Goal: Transaction & Acquisition: Purchase product/service

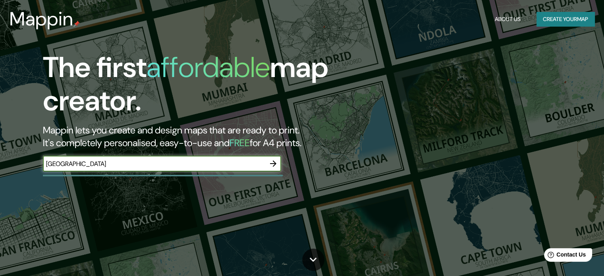
type input "[GEOGRAPHIC_DATA]"
click at [271, 162] on icon "button" at bounding box center [274, 164] width 10 height 10
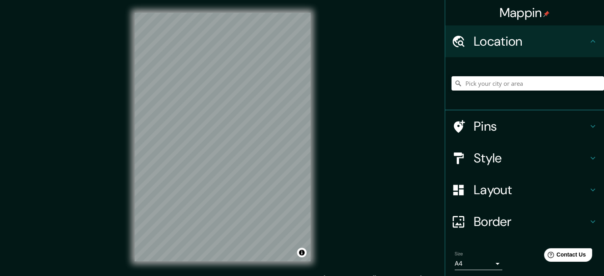
click at [534, 124] on h4 "Pins" at bounding box center [531, 126] width 114 height 16
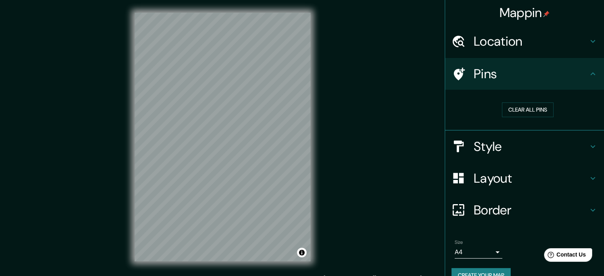
click at [588, 75] on icon at bounding box center [593, 74] width 10 height 10
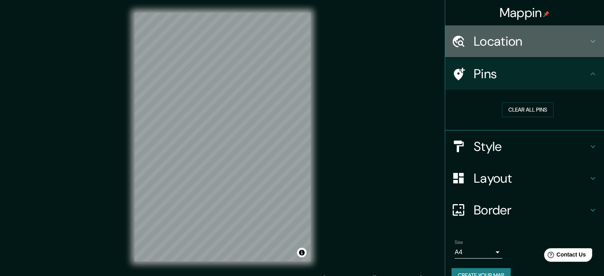
click at [589, 46] on icon at bounding box center [593, 42] width 10 height 10
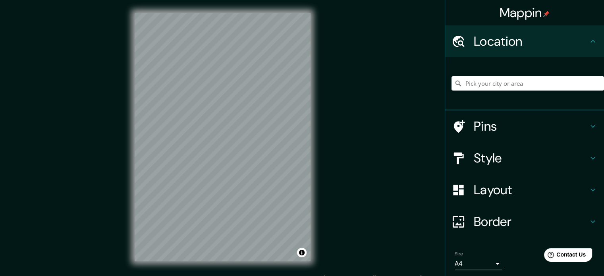
click at [533, 155] on h4 "Style" at bounding box center [531, 158] width 114 height 16
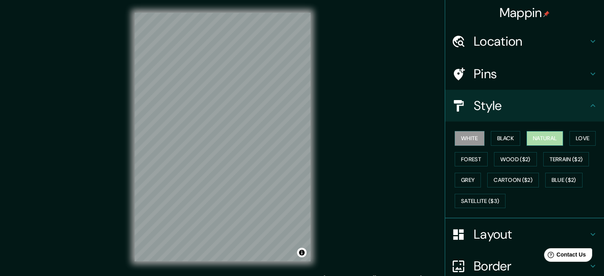
click at [534, 139] on button "Natural" at bounding box center [545, 138] width 37 height 15
click at [506, 142] on button "Black" at bounding box center [506, 138] width 30 height 15
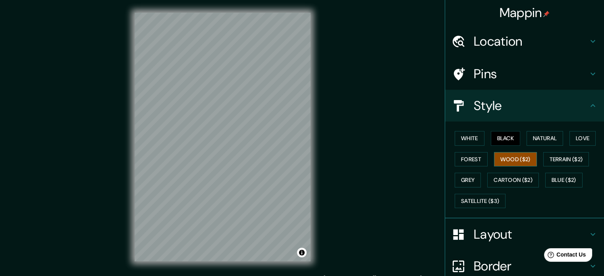
click at [510, 162] on button "Wood ($2)" at bounding box center [515, 159] width 43 height 15
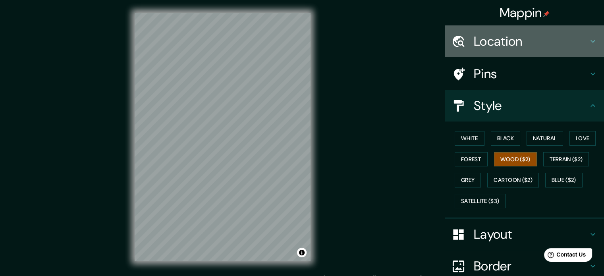
click at [503, 46] on h4 "Location" at bounding box center [531, 41] width 114 height 16
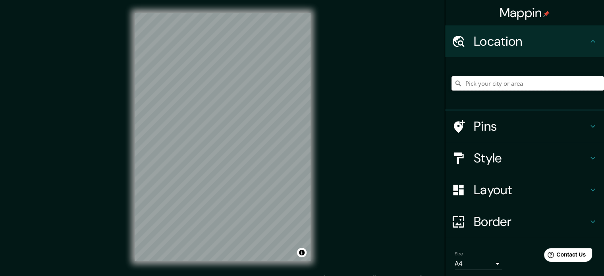
click at [484, 84] on input "Pick your city or area" at bounding box center [528, 83] width 153 height 14
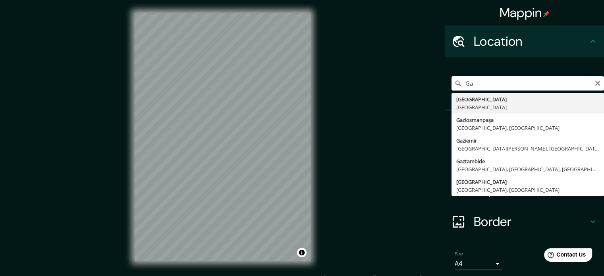
type input "G"
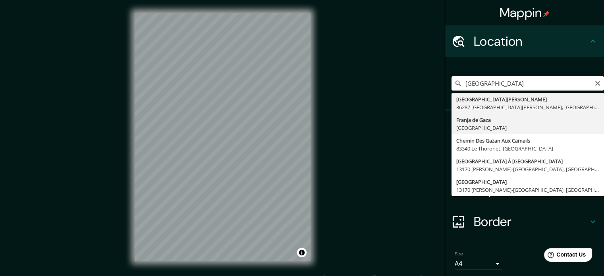
type input "[GEOGRAPHIC_DATA], [GEOGRAPHIC_DATA]"
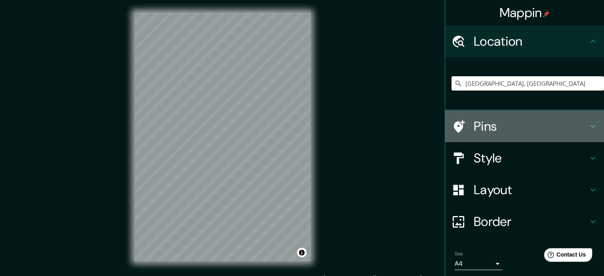
click at [509, 127] on h4 "Pins" at bounding box center [531, 126] width 114 height 16
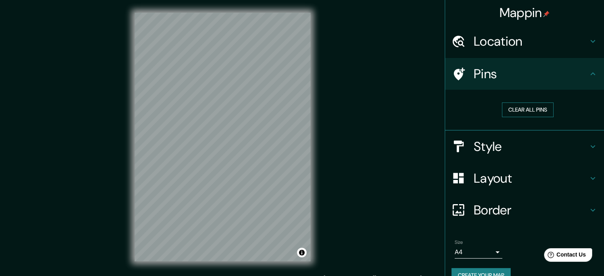
click at [513, 110] on button "Clear all pins" at bounding box center [528, 109] width 52 height 15
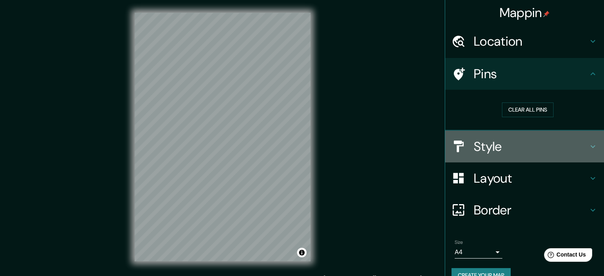
click at [500, 143] on h4 "Style" at bounding box center [531, 147] width 114 height 16
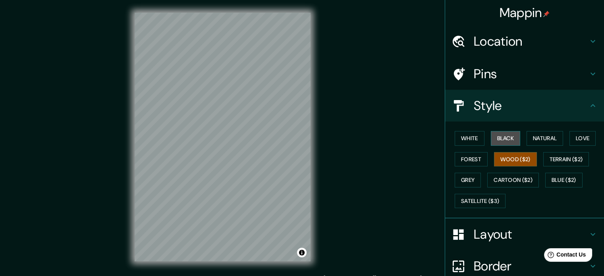
click at [495, 136] on button "Black" at bounding box center [506, 138] width 30 height 15
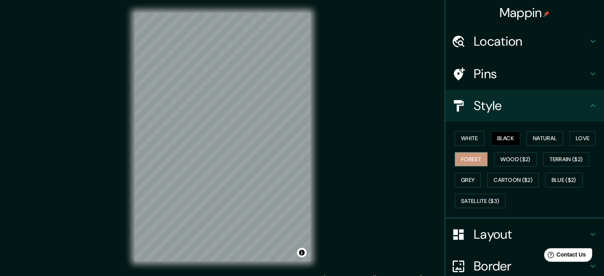
click at [469, 157] on button "Forest" at bounding box center [471, 159] width 33 height 15
click at [572, 77] on h4 "Pins" at bounding box center [531, 74] width 114 height 16
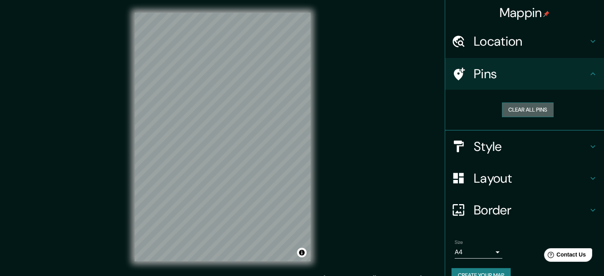
click at [529, 108] on button "Clear all pins" at bounding box center [528, 109] width 52 height 15
click at [552, 71] on h4 "Pins" at bounding box center [531, 74] width 114 height 16
click at [553, 39] on h4 "Location" at bounding box center [531, 41] width 114 height 16
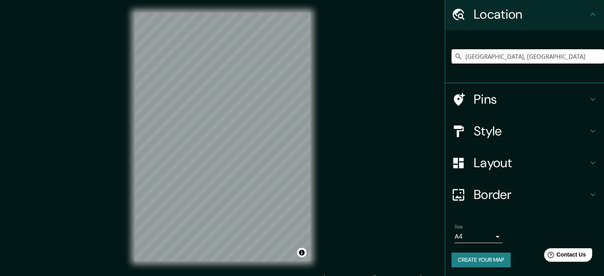
click at [572, 166] on h4 "Layout" at bounding box center [531, 163] width 114 height 16
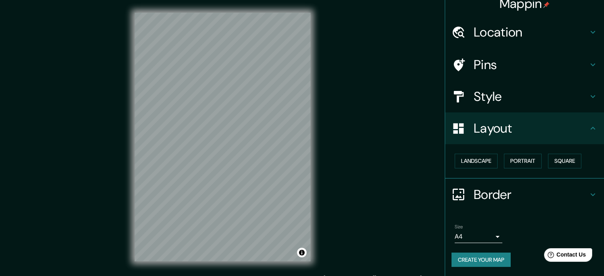
scroll to position [9, 0]
click at [494, 164] on div "Landscape [GEOGRAPHIC_DATA]" at bounding box center [528, 161] width 153 height 21
click at [482, 162] on button "Landscape" at bounding box center [476, 161] width 43 height 15
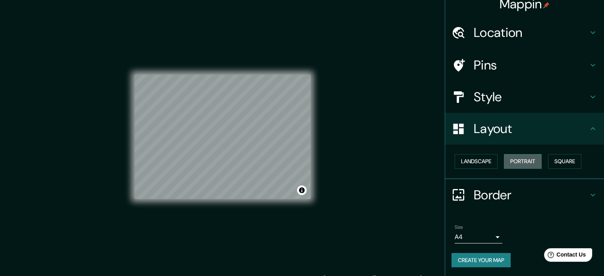
click at [512, 160] on button "Portrait" at bounding box center [523, 161] width 38 height 15
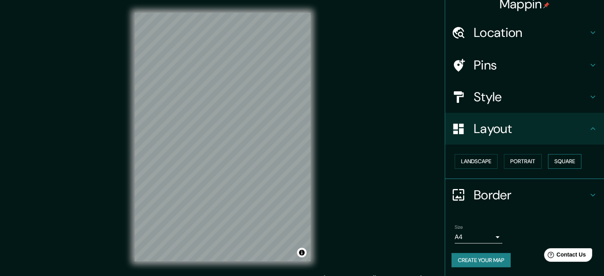
click at [551, 160] on button "Square" at bounding box center [564, 161] width 33 height 15
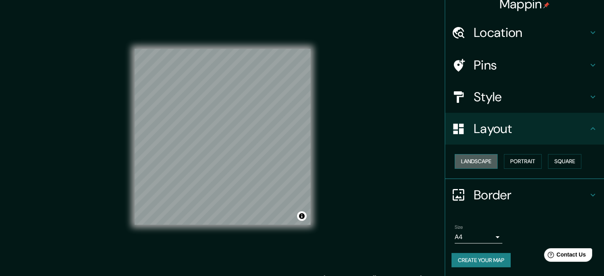
click at [477, 160] on button "Landscape" at bounding box center [476, 161] width 43 height 15
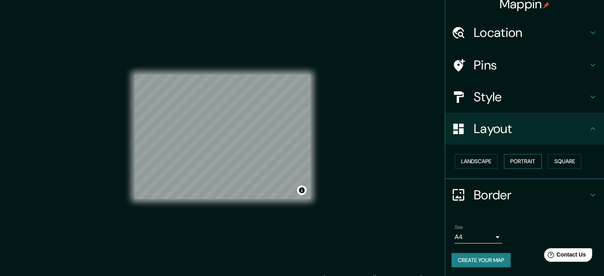
click at [523, 163] on button "Portrait" at bounding box center [523, 161] width 38 height 15
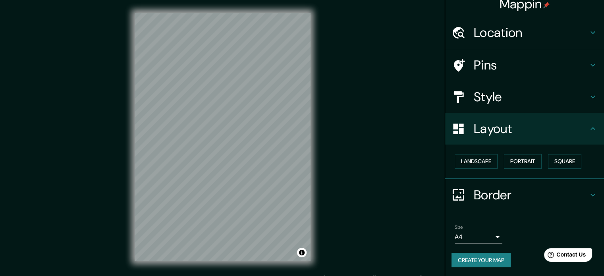
click at [548, 99] on h4 "Style" at bounding box center [531, 97] width 114 height 16
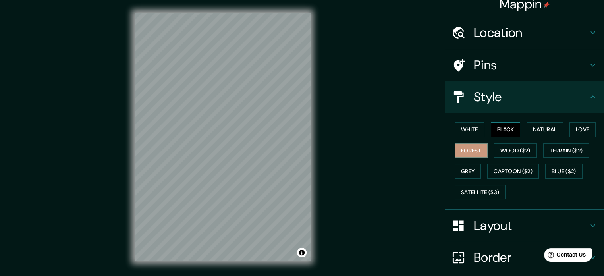
click at [505, 129] on button "Black" at bounding box center [506, 129] width 30 height 15
click at [477, 134] on button "White" at bounding box center [470, 129] width 30 height 15
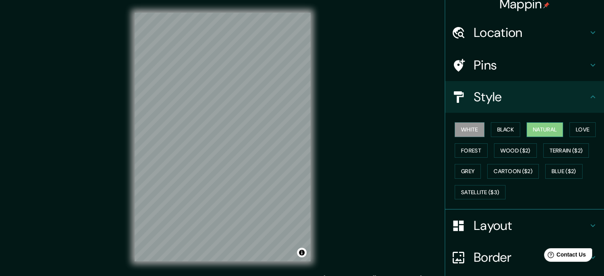
click at [541, 132] on button "Natural" at bounding box center [545, 129] width 37 height 15
click at [575, 136] on button "Love" at bounding box center [583, 129] width 26 height 15
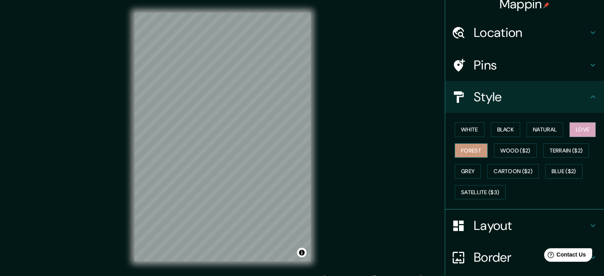
click at [470, 150] on button "Forest" at bounding box center [471, 150] width 33 height 15
click at [522, 148] on button "Wood ($2)" at bounding box center [515, 150] width 43 height 15
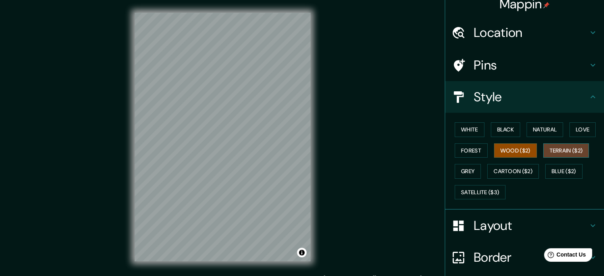
click at [558, 153] on button "Terrain ($2)" at bounding box center [566, 150] width 46 height 15
click at [457, 172] on button "Grey" at bounding box center [468, 171] width 26 height 15
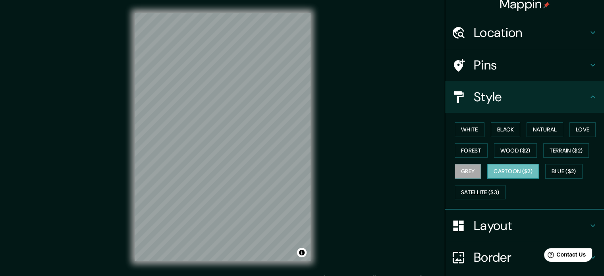
click at [506, 170] on button "Cartoon ($2)" at bounding box center [513, 171] width 52 height 15
click at [566, 166] on button "Blue ($2)" at bounding box center [563, 171] width 37 height 15
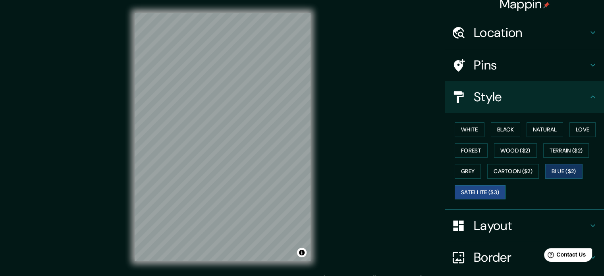
click at [487, 188] on button "Satellite ($3)" at bounding box center [480, 192] width 51 height 15
click at [530, 27] on h4 "Location" at bounding box center [531, 33] width 114 height 16
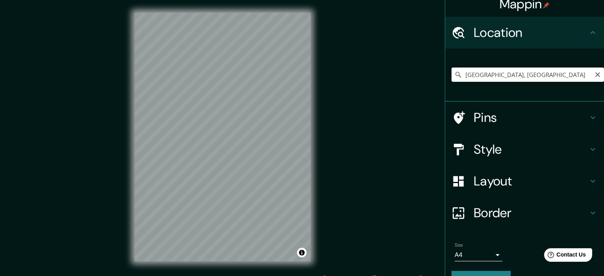
click at [578, 76] on input "[GEOGRAPHIC_DATA], [GEOGRAPHIC_DATA]" at bounding box center [528, 75] width 153 height 14
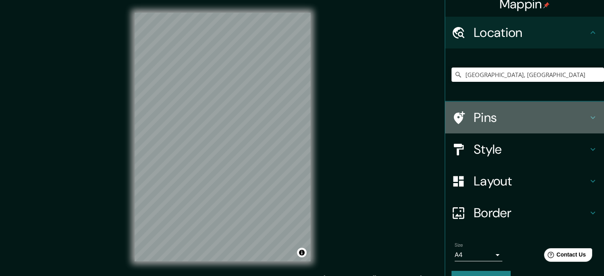
click at [536, 122] on h4 "Pins" at bounding box center [531, 118] width 114 height 16
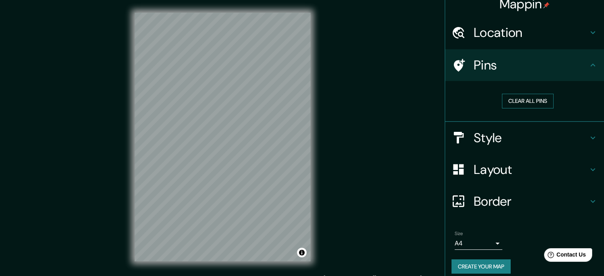
click at [531, 96] on button "Clear all pins" at bounding box center [528, 101] width 52 height 15
click at [511, 76] on div "Pins" at bounding box center [524, 65] width 159 height 32
click at [523, 98] on button "Clear all pins" at bounding box center [528, 101] width 52 height 15
click at [509, 136] on h4 "Style" at bounding box center [531, 138] width 114 height 16
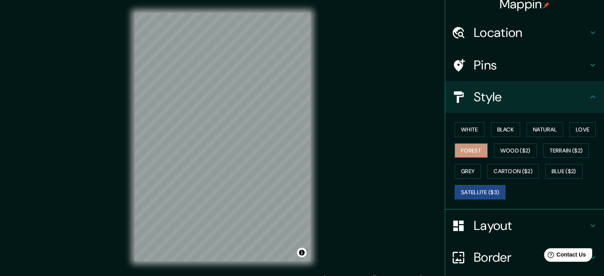
click at [467, 150] on button "Forest" at bounding box center [471, 150] width 33 height 15
click at [576, 129] on button "Love" at bounding box center [583, 129] width 26 height 15
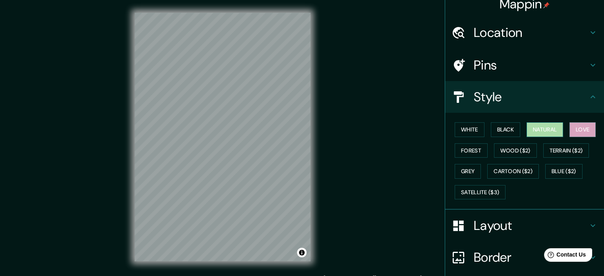
click at [553, 129] on button "Natural" at bounding box center [545, 129] width 37 height 15
click at [494, 133] on button "Black" at bounding box center [506, 129] width 30 height 15
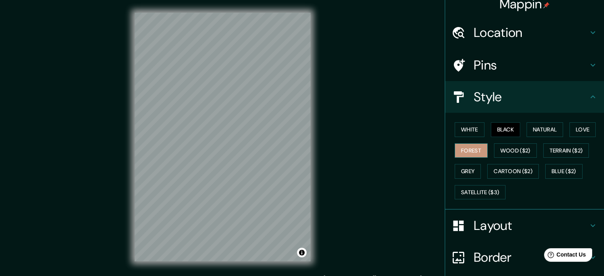
click at [473, 143] on button "Forest" at bounding box center [471, 150] width 33 height 15
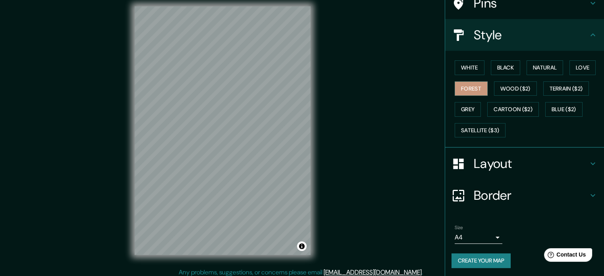
scroll to position [10, 0]
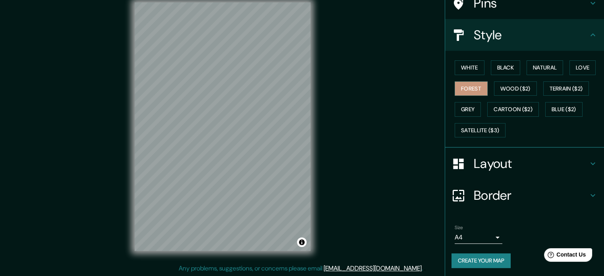
click at [490, 235] on body "Mappin Location [GEOGRAPHIC_DATA], [GEOGRAPHIC_DATA] Pins Style White Black Nat…" at bounding box center [302, 128] width 604 height 276
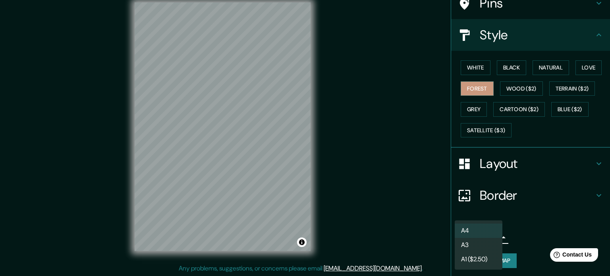
click at [491, 242] on li "A3" at bounding box center [479, 245] width 48 height 14
type input "a4"
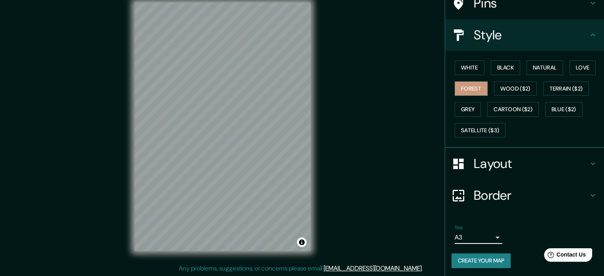
click at [570, 162] on h4 "Layout" at bounding box center [531, 164] width 114 height 16
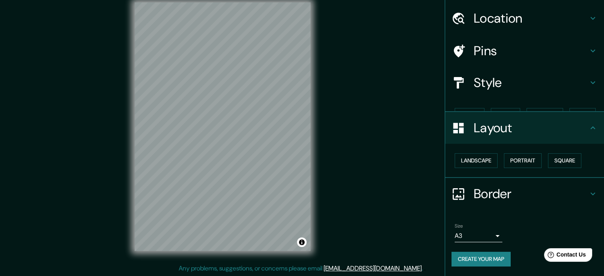
scroll to position [9, 0]
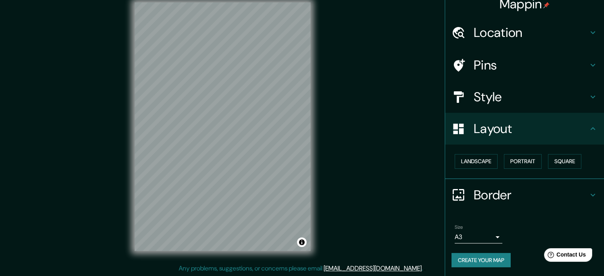
click at [486, 260] on button "Create your map" at bounding box center [481, 260] width 59 height 15
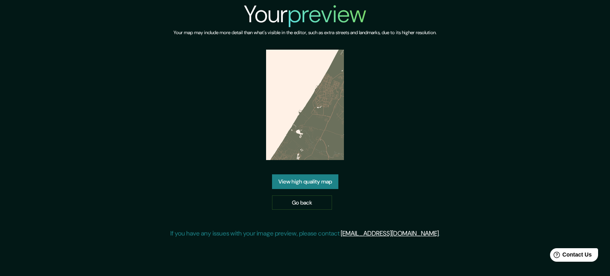
click at [312, 181] on link "View high quality map" at bounding box center [305, 181] width 66 height 15
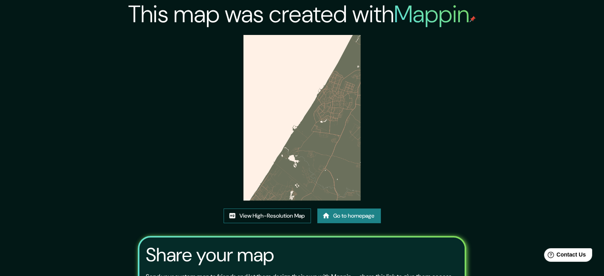
click at [277, 217] on link "View High-Resolution Map" at bounding box center [267, 216] width 87 height 15
